Goal: Task Accomplishment & Management: Manage account settings

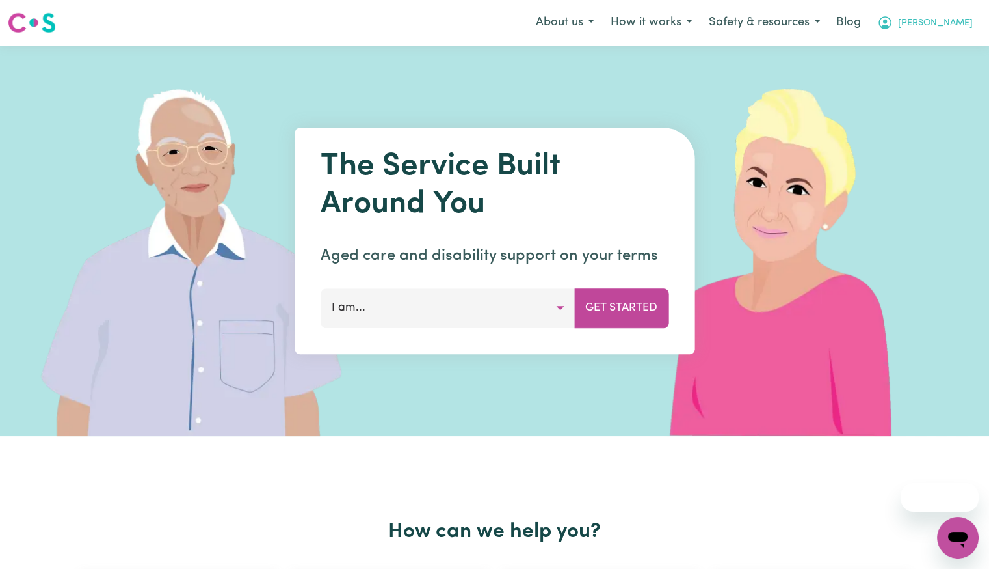
click at [963, 29] on span "[PERSON_NAME]" at bounding box center [935, 23] width 75 height 14
click at [942, 71] on link "Logout" at bounding box center [929, 74] width 103 height 25
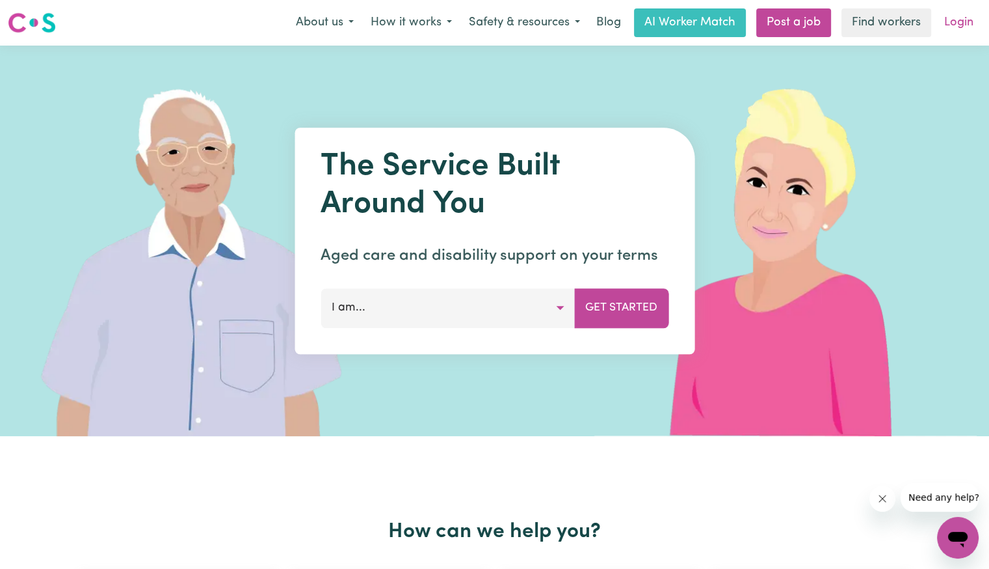
click at [955, 29] on link "Login" at bounding box center [959, 22] width 45 height 29
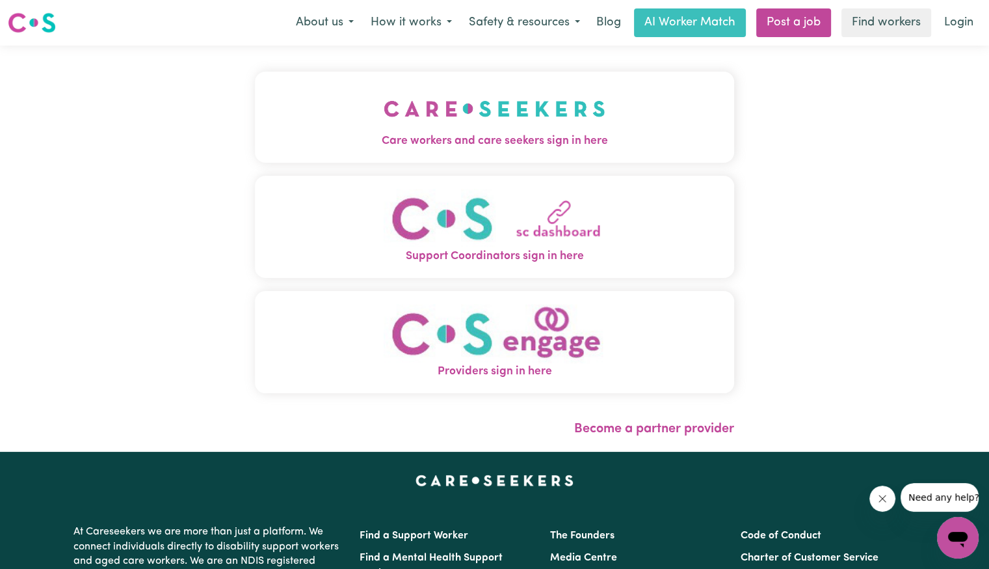
click at [271, 176] on button "Support Coordinators sign in here" at bounding box center [494, 227] width 479 height 102
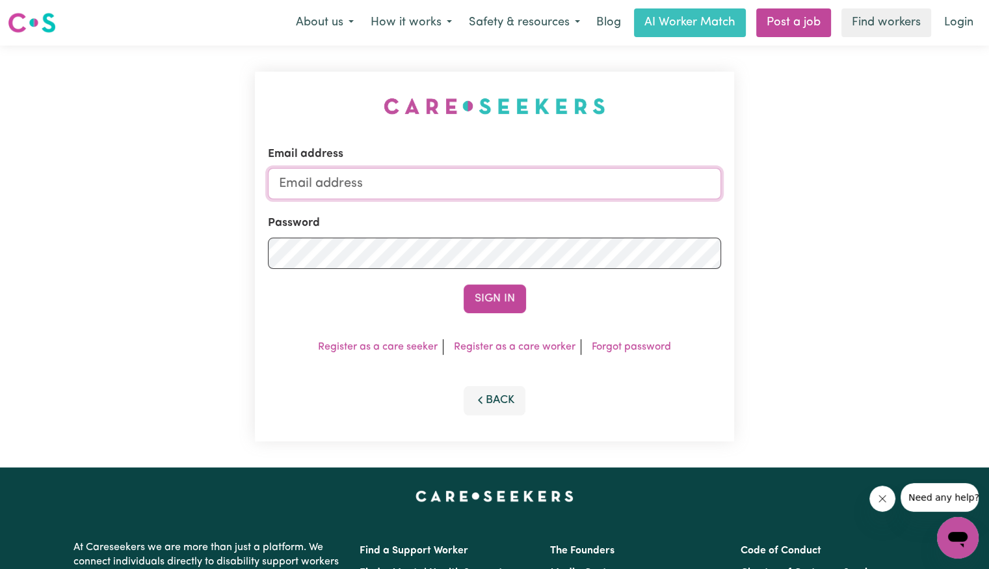
click at [380, 181] on input "Email address" at bounding box center [494, 183] width 453 height 31
type input "[EMAIL_ADDRESS][DOMAIN_NAME]"
click at [464, 284] on button "Sign In" at bounding box center [495, 298] width 62 height 29
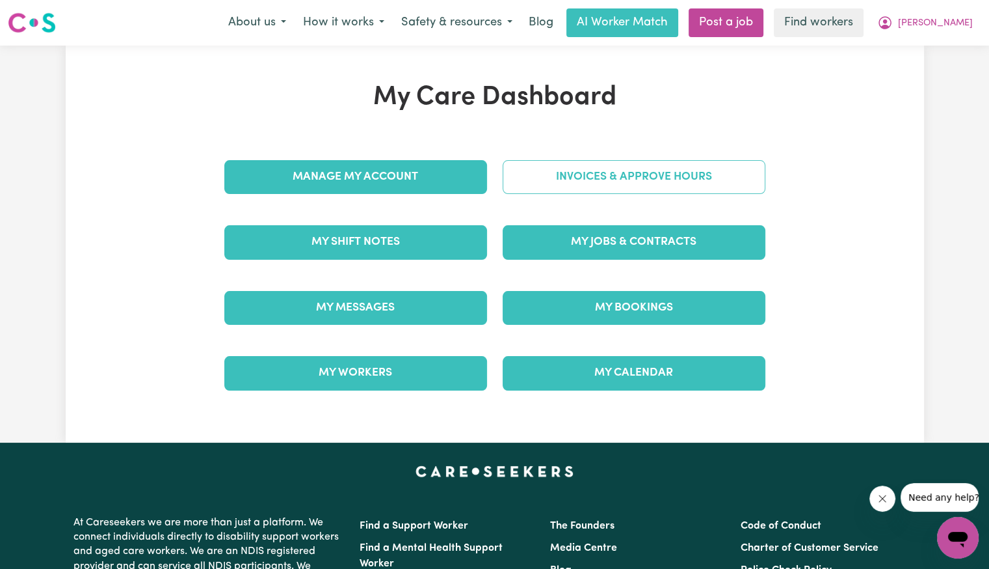
click at [545, 168] on link "Invoices & Approve Hours" at bounding box center [634, 177] width 263 height 34
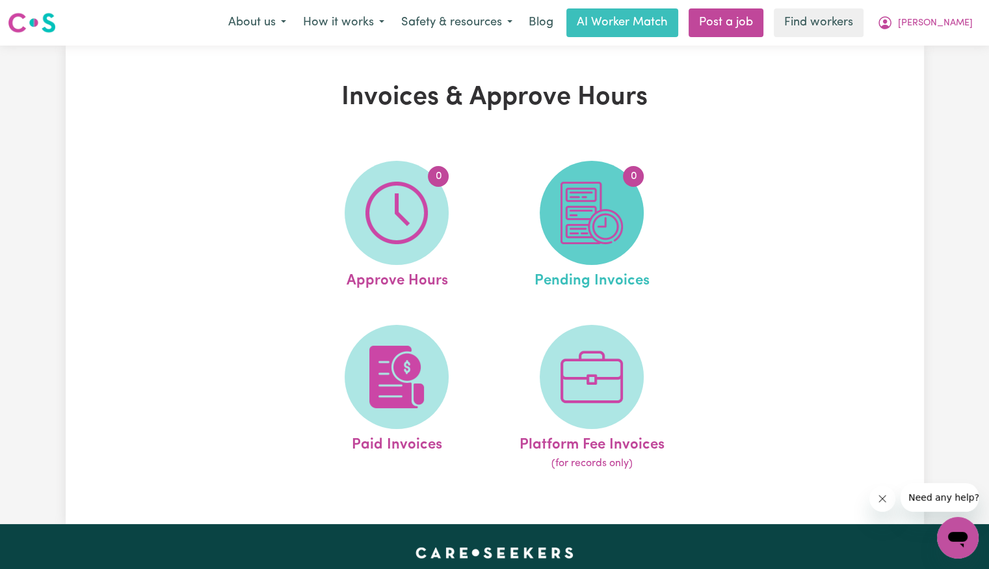
click at [594, 214] on img at bounding box center [592, 212] width 62 height 62
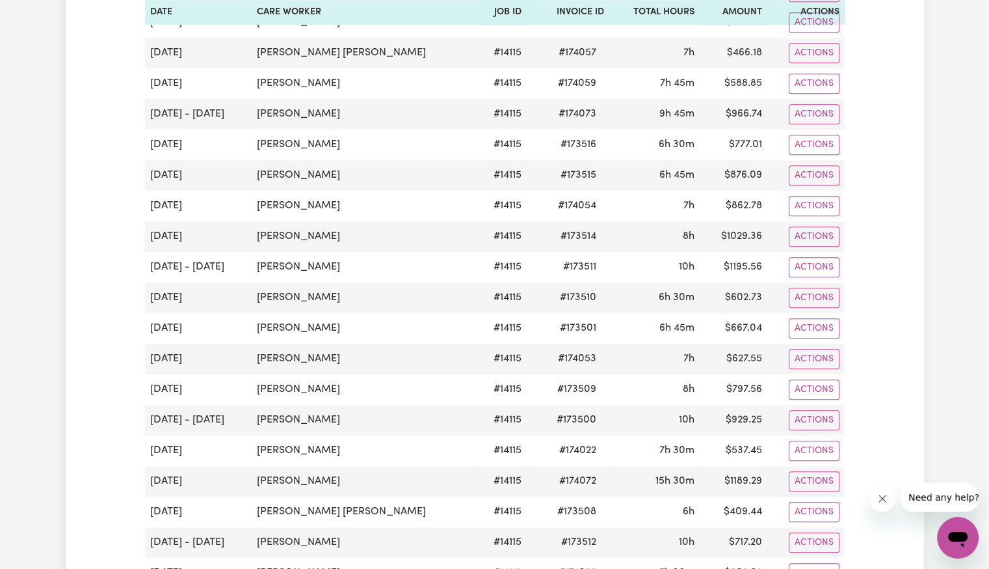
scroll to position [1301, 0]
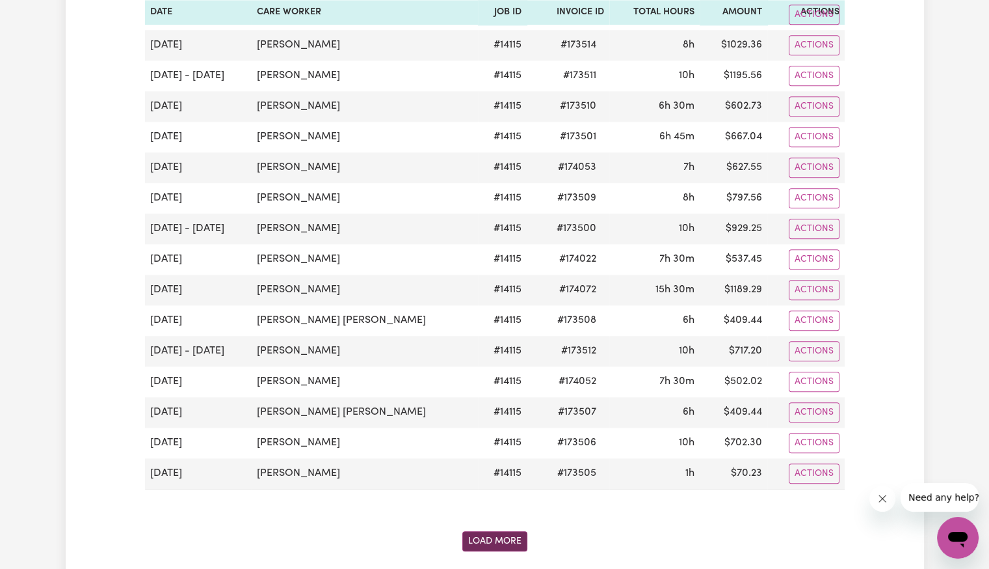
click at [502, 531] on button "Load More" at bounding box center [494, 541] width 65 height 20
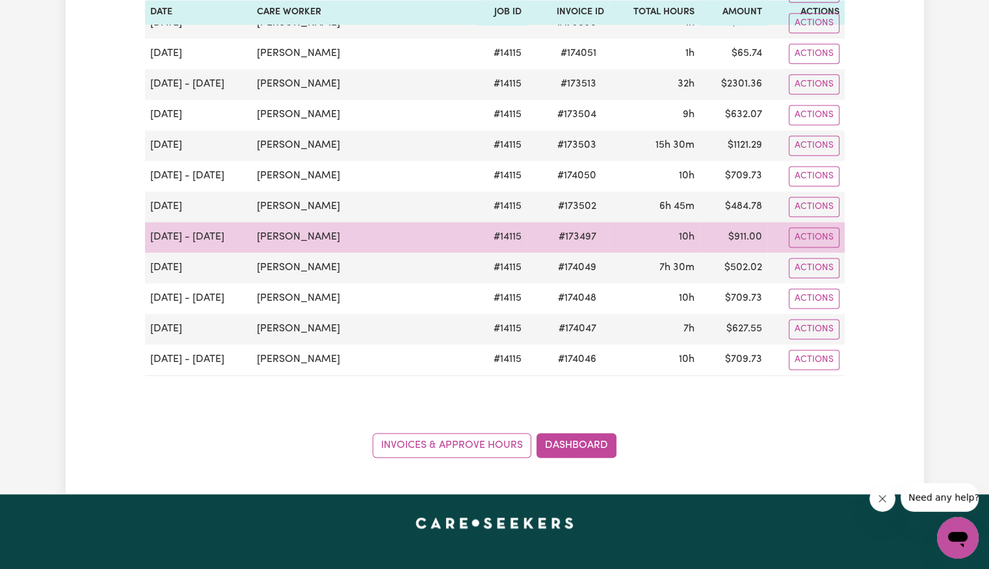
scroll to position [1756, 0]
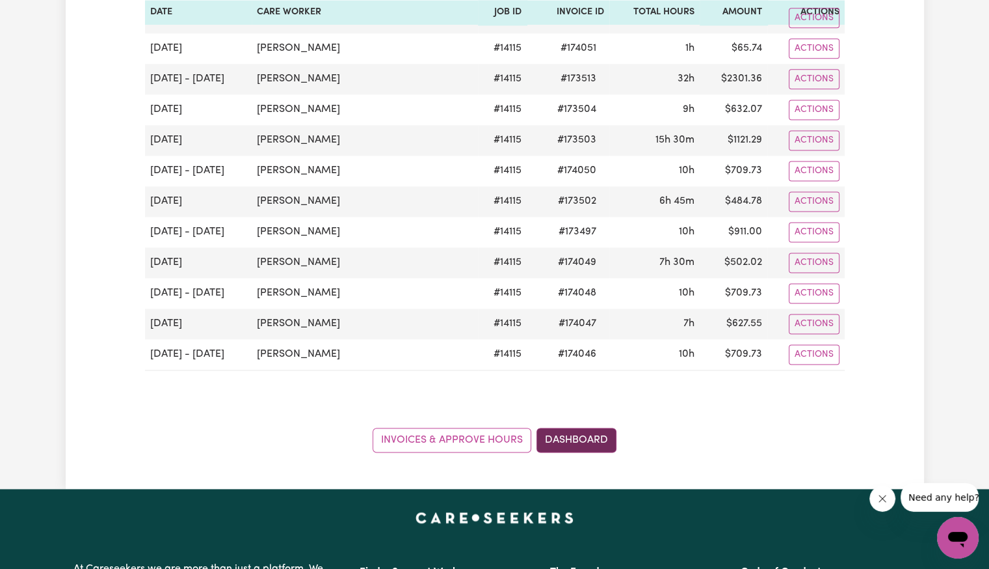
click at [574, 429] on link "Dashboard" at bounding box center [577, 439] width 80 height 25
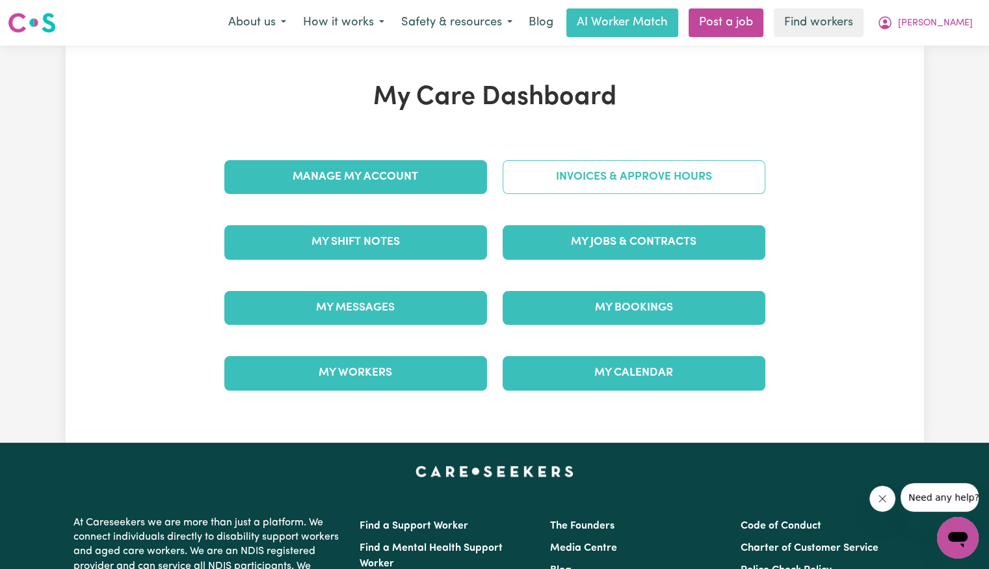
click at [576, 180] on link "Invoices & Approve Hours" at bounding box center [634, 177] width 263 height 34
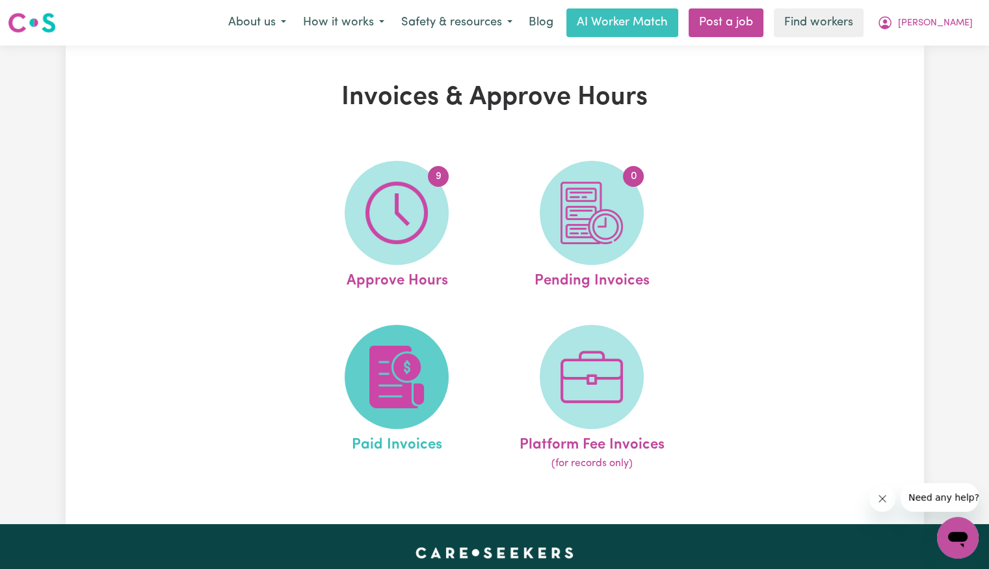
click at [381, 395] on img at bounding box center [397, 376] width 62 height 62
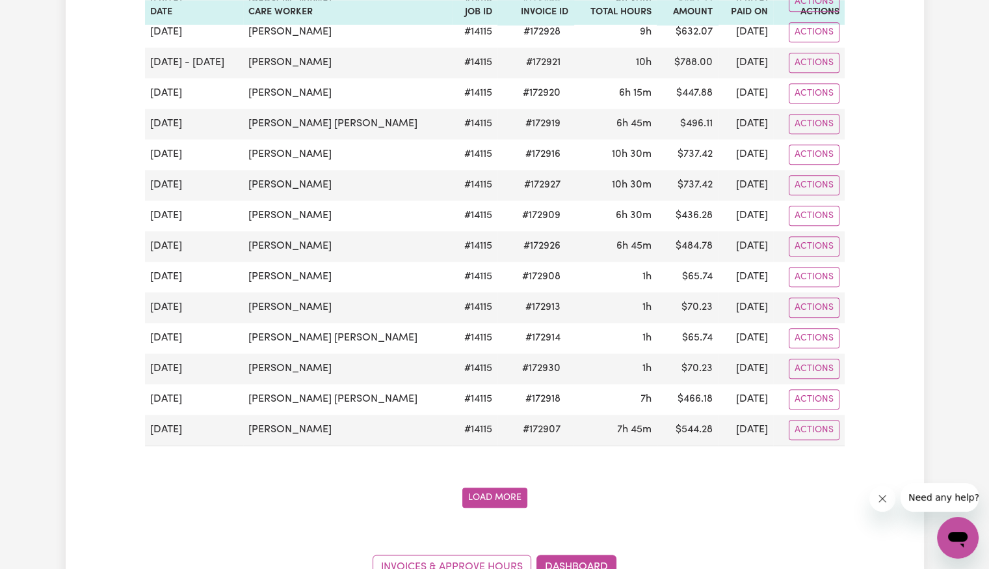
scroll to position [1561, 0]
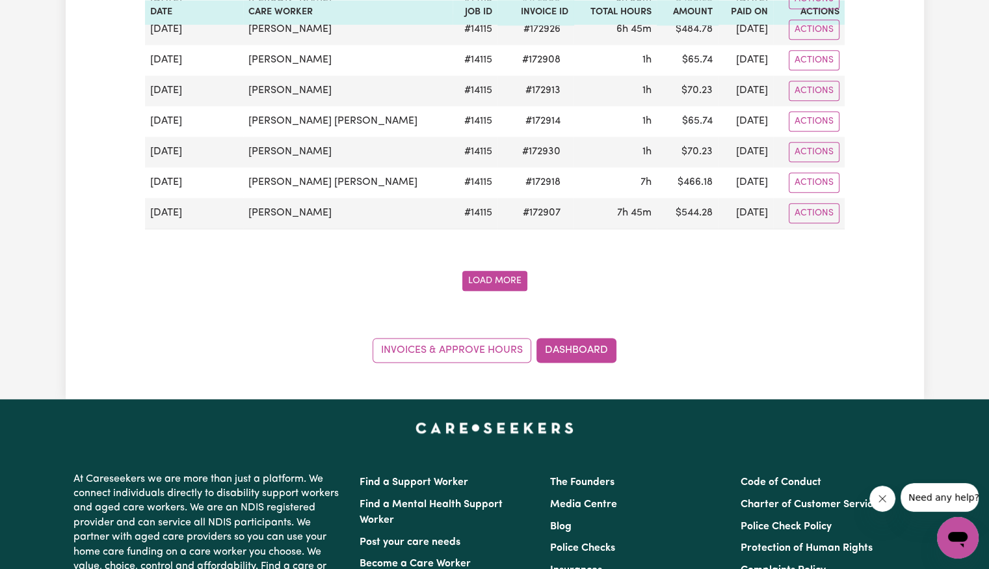
click at [491, 271] on button "Load More" at bounding box center [494, 281] width 65 height 20
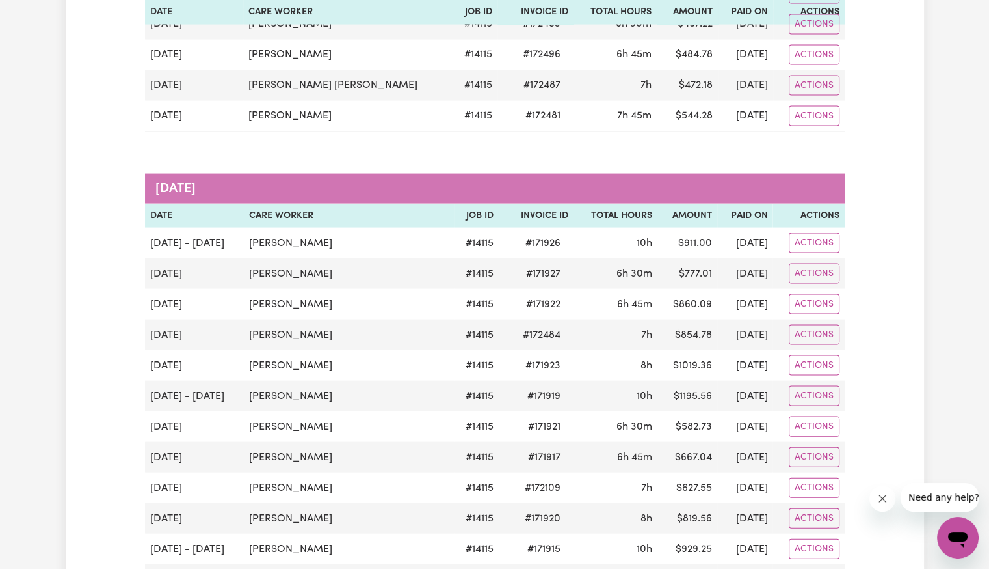
scroll to position [2927, 0]
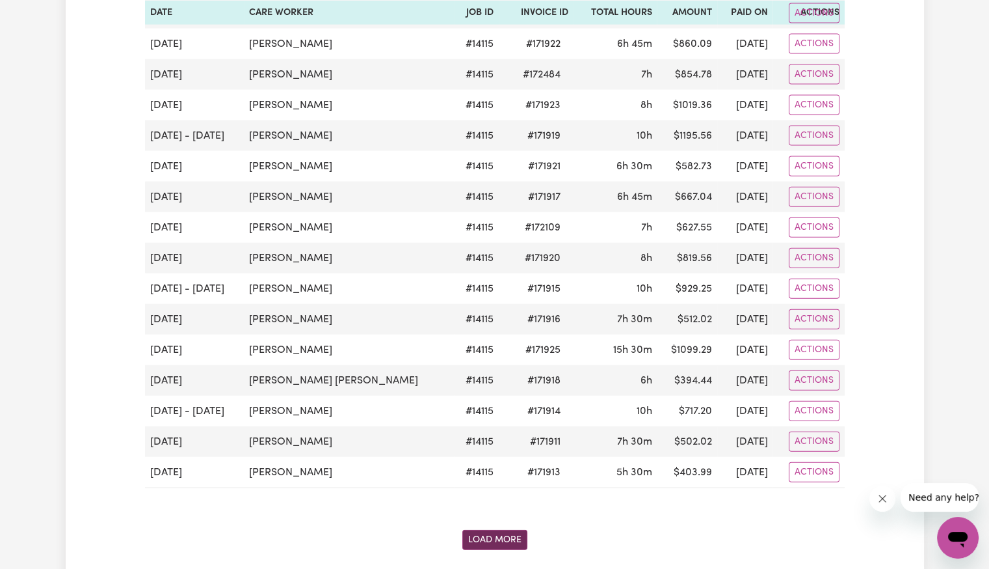
click at [495, 529] on button "Load More" at bounding box center [494, 539] width 65 height 20
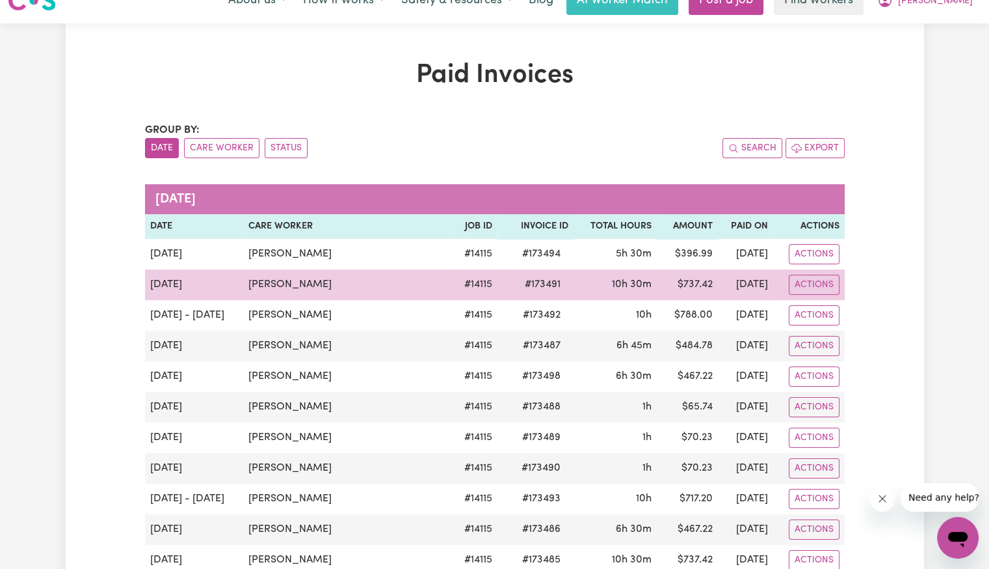
scroll to position [0, 0]
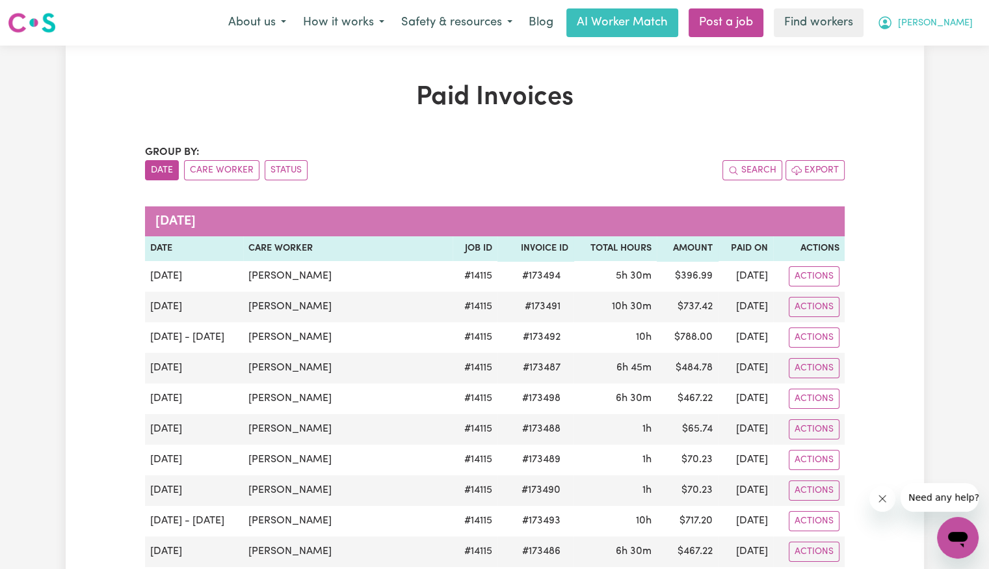
click at [965, 29] on span "[PERSON_NAME]" at bounding box center [935, 23] width 75 height 14
click at [945, 46] on link "My Dashboard" at bounding box center [929, 50] width 103 height 25
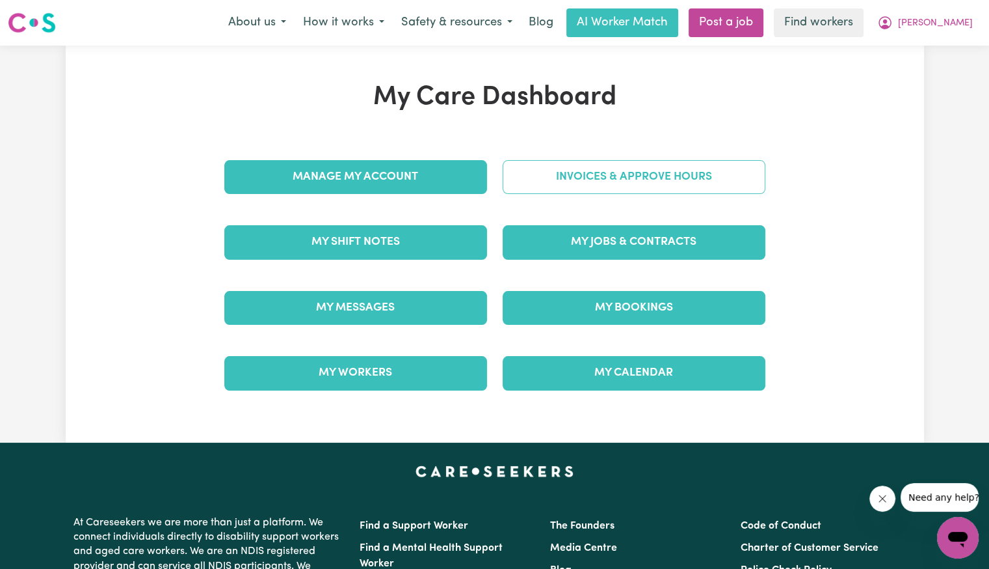
click at [643, 172] on link "Invoices & Approve Hours" at bounding box center [634, 177] width 263 height 34
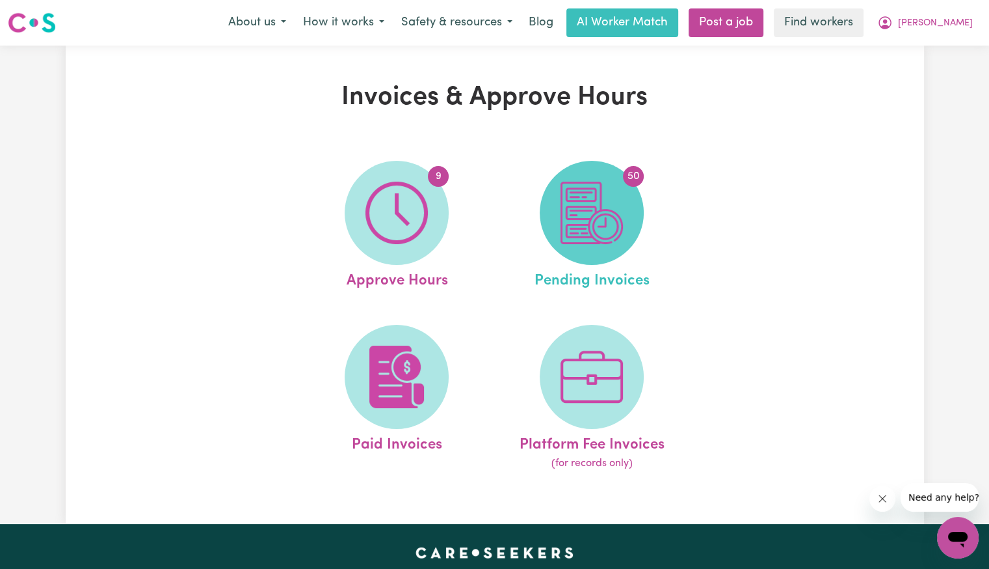
click at [576, 218] on img at bounding box center [592, 212] width 62 height 62
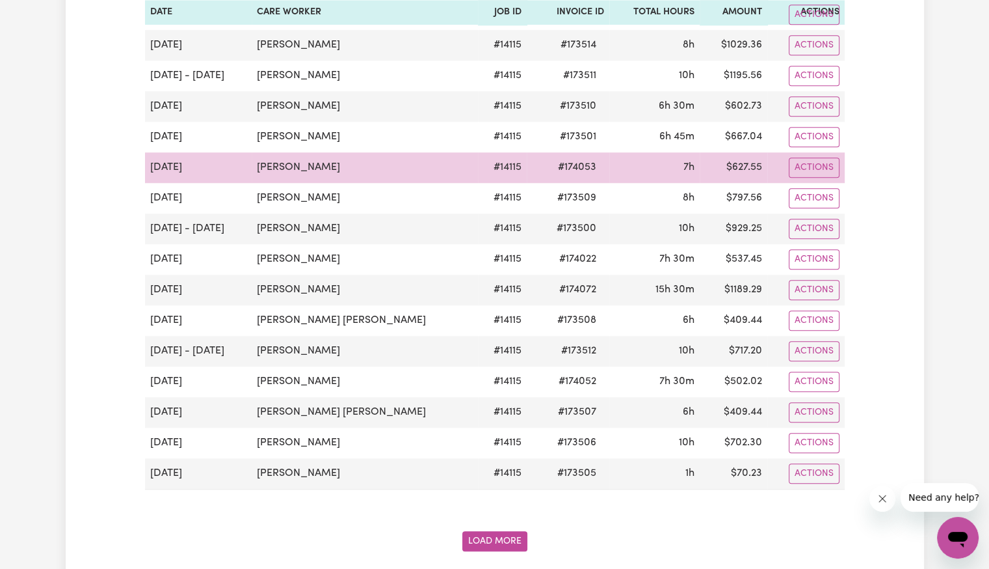
scroll to position [1756, 0]
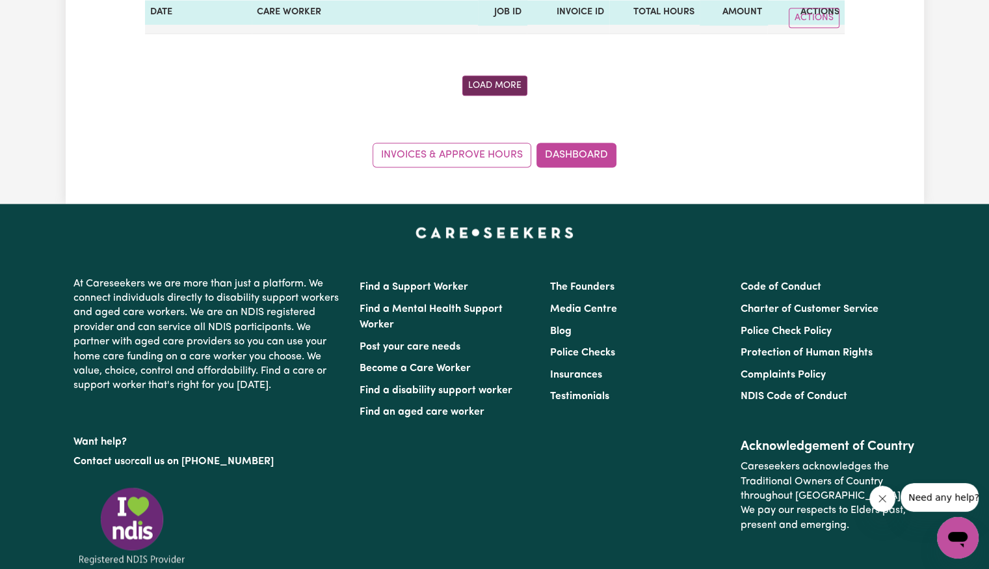
click at [497, 75] on button "Load More" at bounding box center [494, 85] width 65 height 20
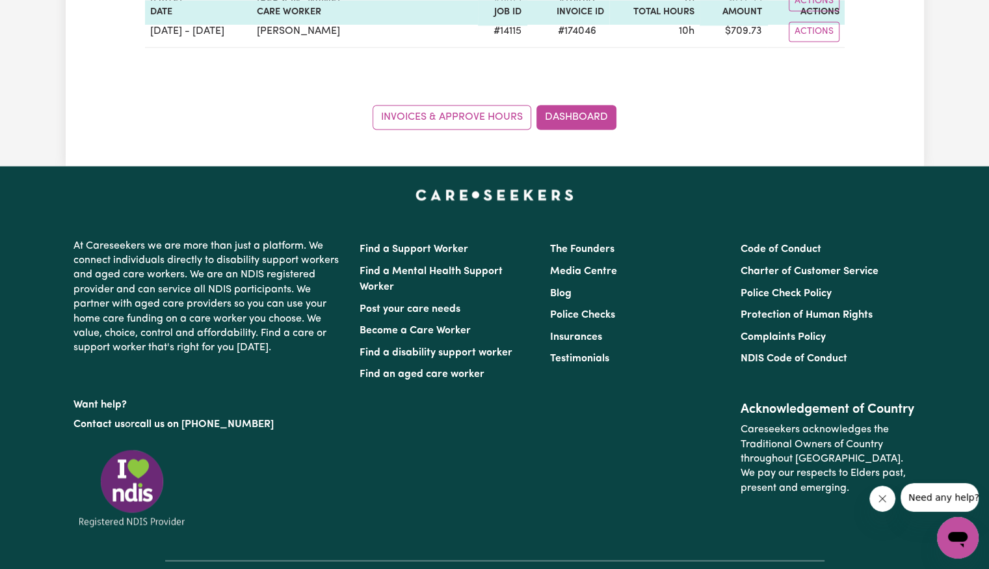
scroll to position [2082, 0]
